Goal: Transaction & Acquisition: Purchase product/service

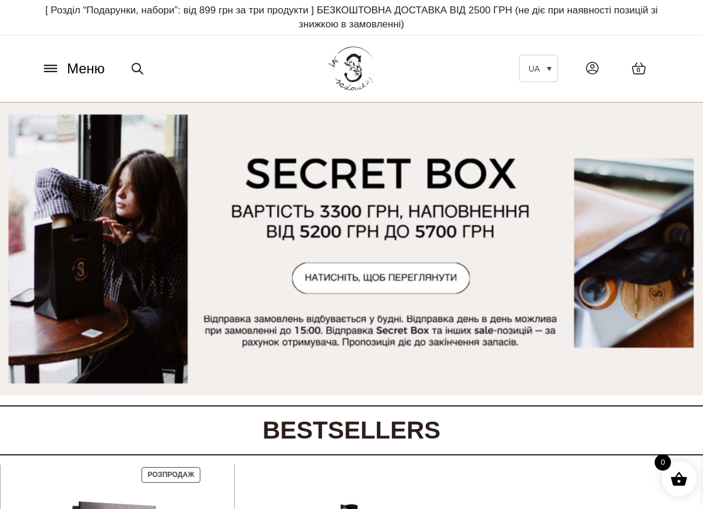
click at [48, 69] on icon at bounding box center [50, 69] width 12 height 0
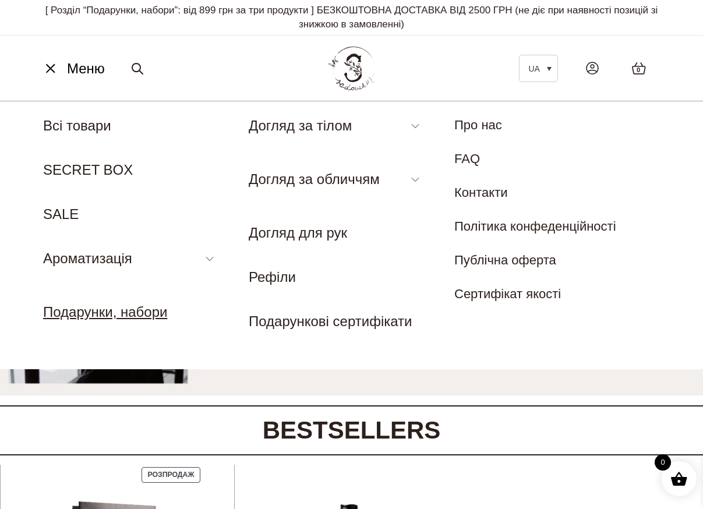
click at [98, 313] on link "Подарунки, набори" at bounding box center [105, 312] width 124 height 16
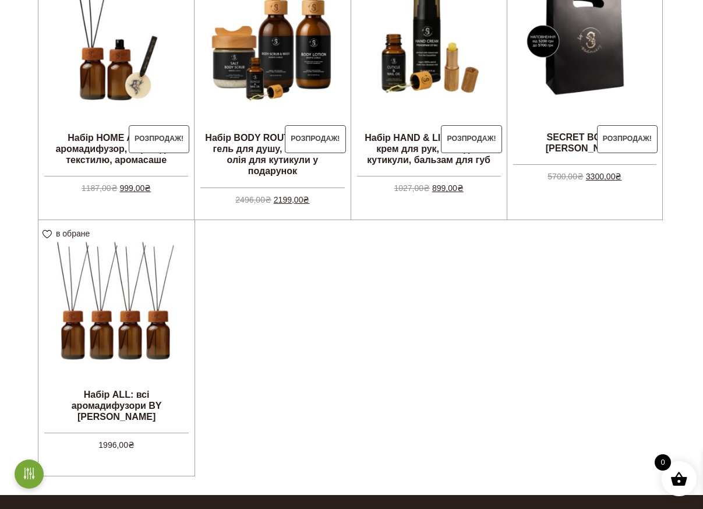
scroll to position [390, 0]
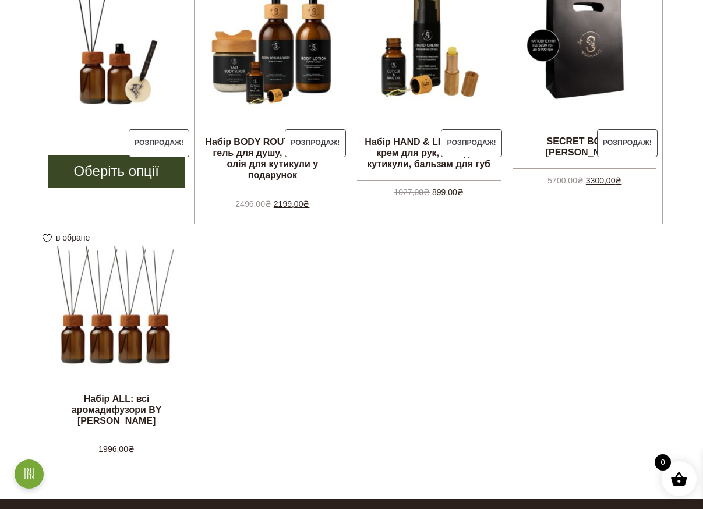
click at [135, 59] on img at bounding box center [116, 46] width 156 height 156
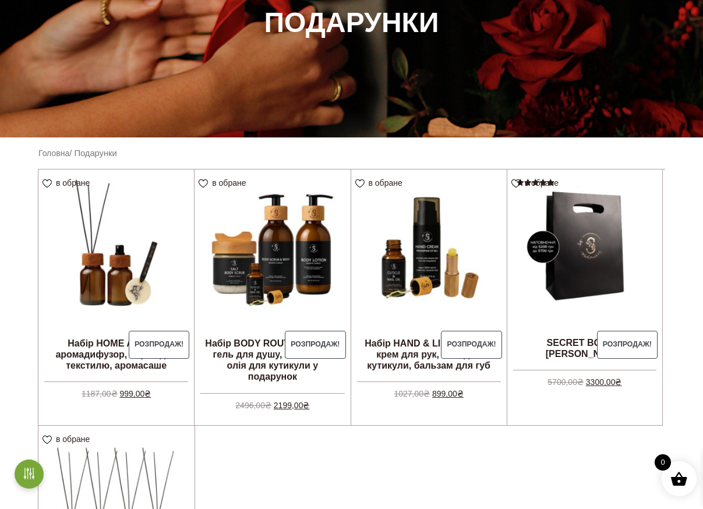
scroll to position [0, 0]
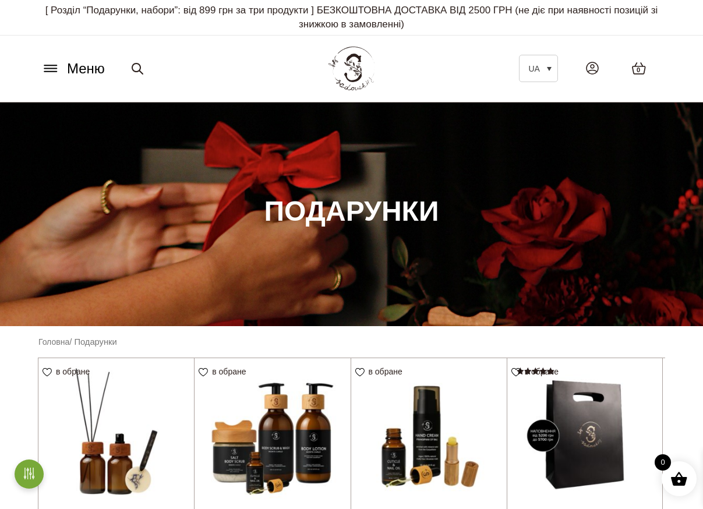
click at [359, 214] on h1 "Подарунки" at bounding box center [351, 211] width 175 height 36
click at [52, 65] on icon at bounding box center [50, 65] width 12 height 0
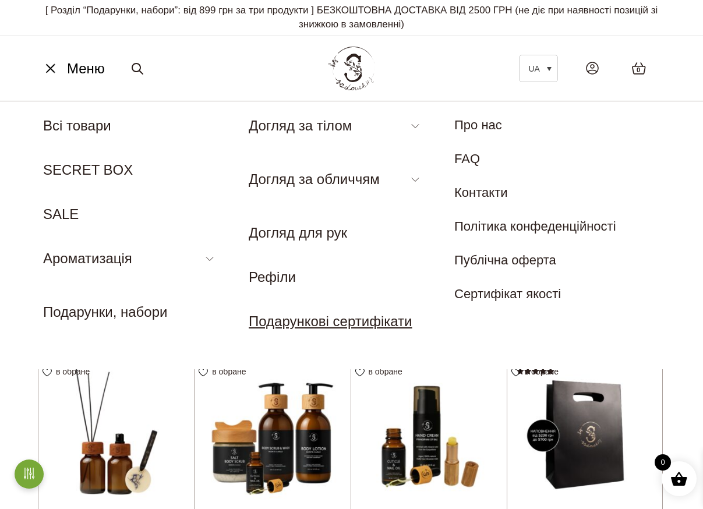
click at [299, 326] on link "Подарункові сертифікати" at bounding box center [331, 321] width 164 height 16
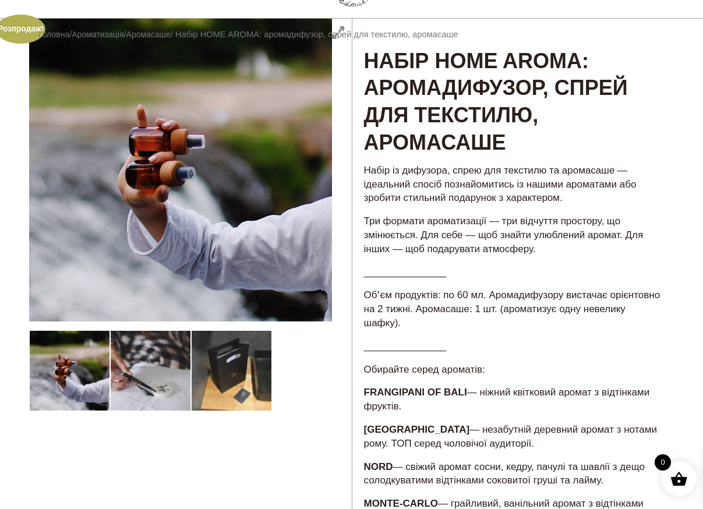
scroll to position [231, 0]
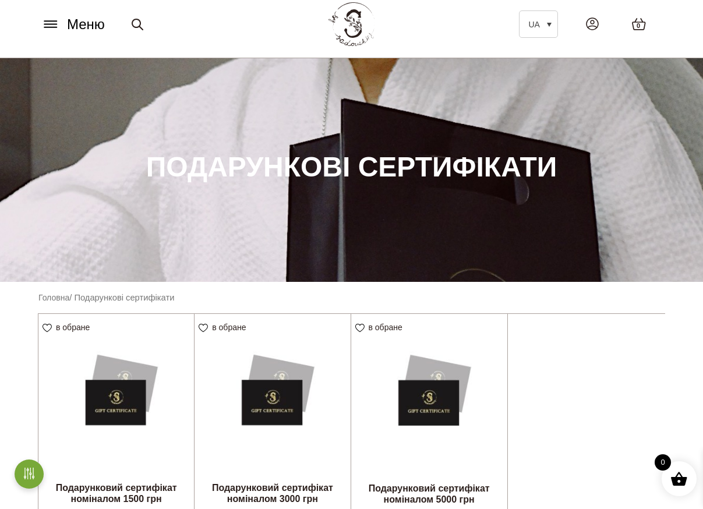
scroll to position [13, 0]
